Goal: Task Accomplishment & Management: Manage account settings

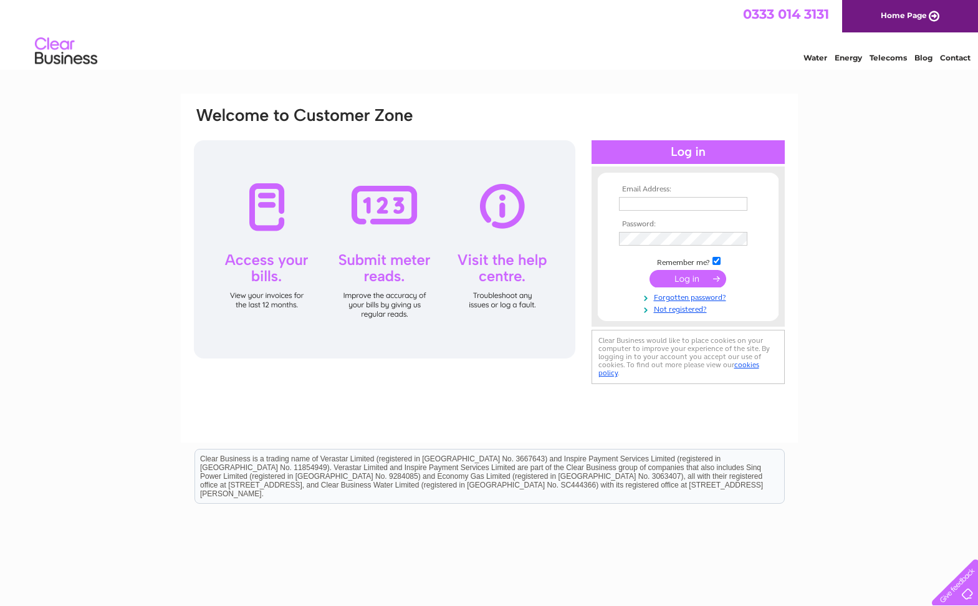
type input "[EMAIL_ADDRESS][DOMAIN_NAME]"
click at [687, 281] on input "submit" at bounding box center [687, 278] width 77 height 17
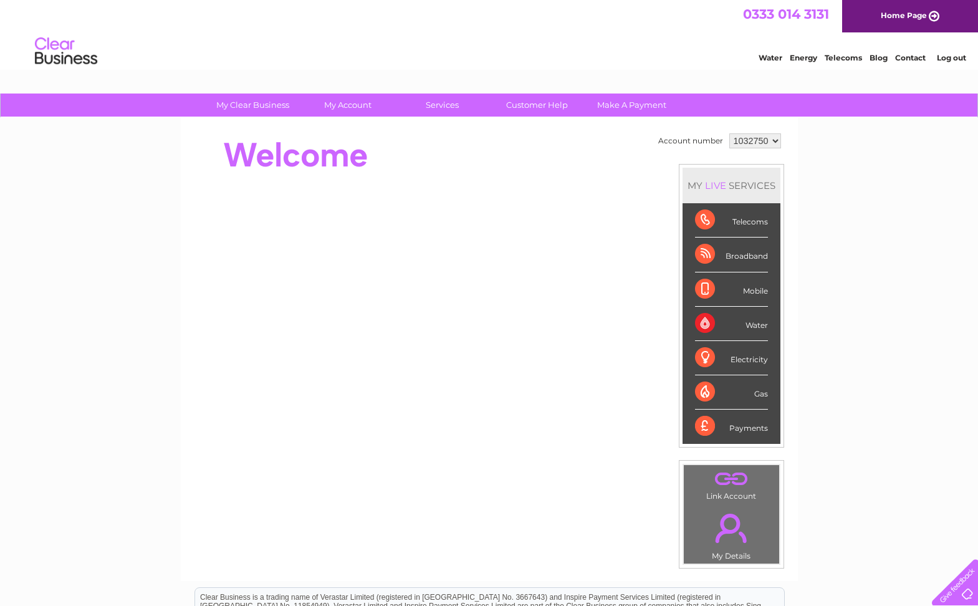
click at [742, 223] on div "Telecoms" at bounding box center [731, 220] width 73 height 34
click at [709, 221] on div "Telecoms" at bounding box center [731, 220] width 73 height 34
click at [700, 254] on div "Broadband" at bounding box center [731, 254] width 73 height 34
click at [700, 253] on div "Broadband" at bounding box center [731, 254] width 73 height 34
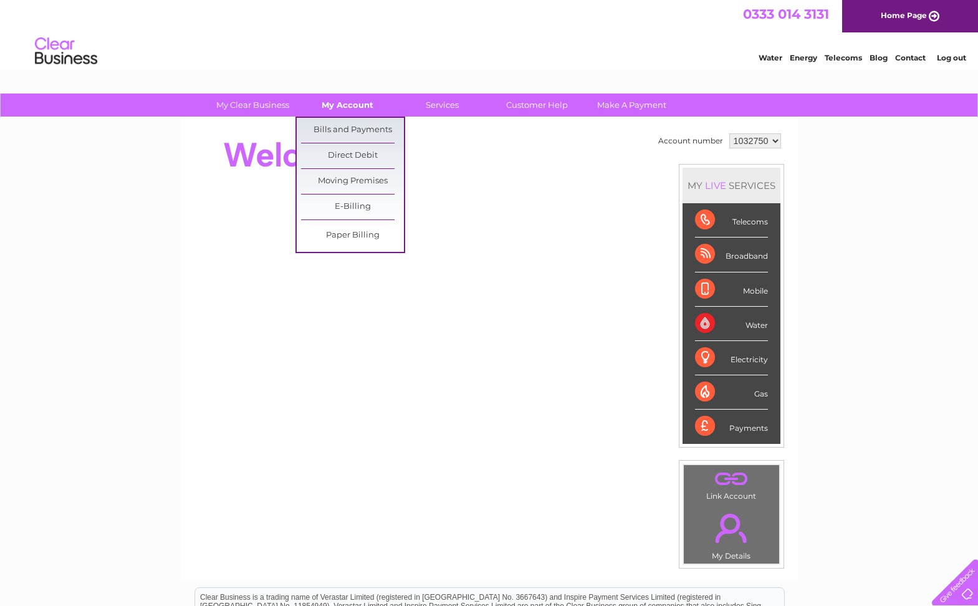
click at [362, 113] on link "My Account" at bounding box center [347, 104] width 103 height 23
click at [358, 133] on link "Bills and Payments" at bounding box center [352, 130] width 103 height 25
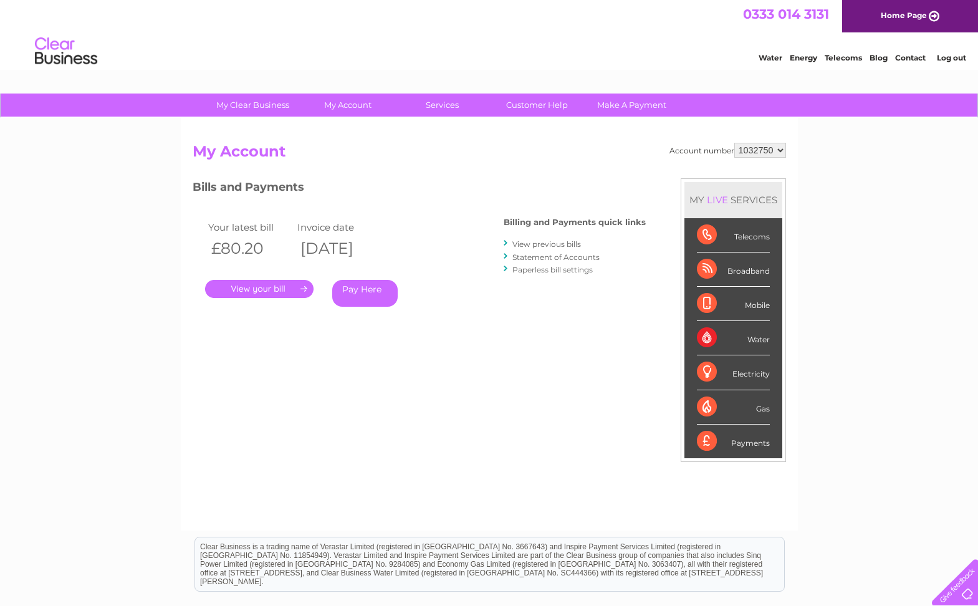
click at [558, 244] on link "View previous bills" at bounding box center [546, 243] width 69 height 9
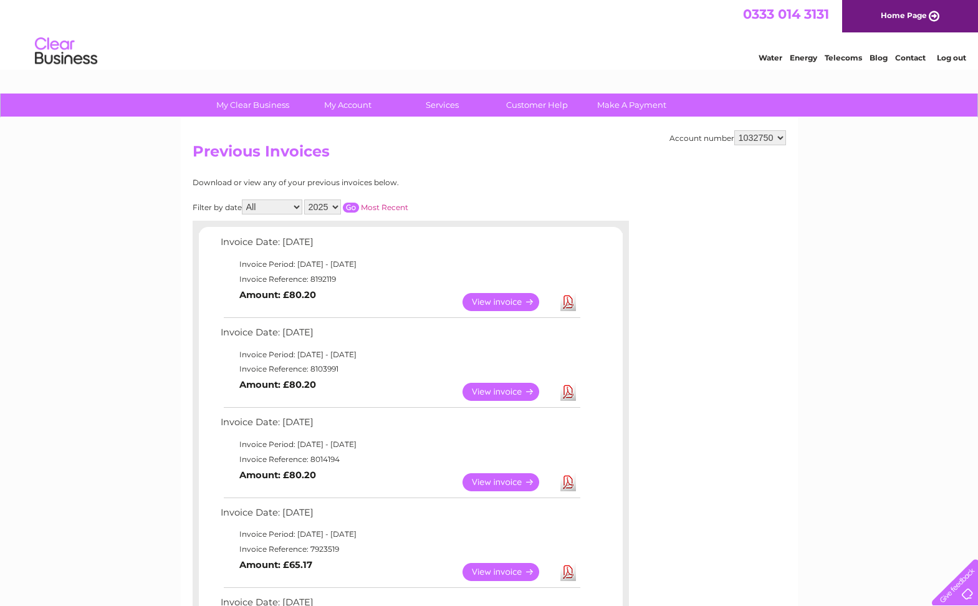
click at [566, 393] on link "Download" at bounding box center [568, 392] width 16 height 18
click at [568, 479] on link "Download" at bounding box center [568, 482] width 16 height 18
click at [568, 571] on link "Download" at bounding box center [568, 572] width 16 height 18
click at [958, 57] on link "Log out" at bounding box center [951, 57] width 29 height 9
